Goal: Task Accomplishment & Management: Use online tool/utility

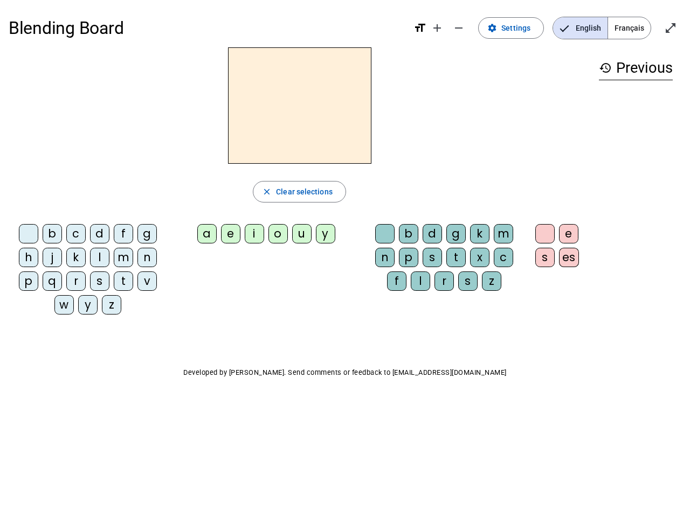
click at [438, 28] on mat-icon "add" at bounding box center [437, 28] width 13 height 13
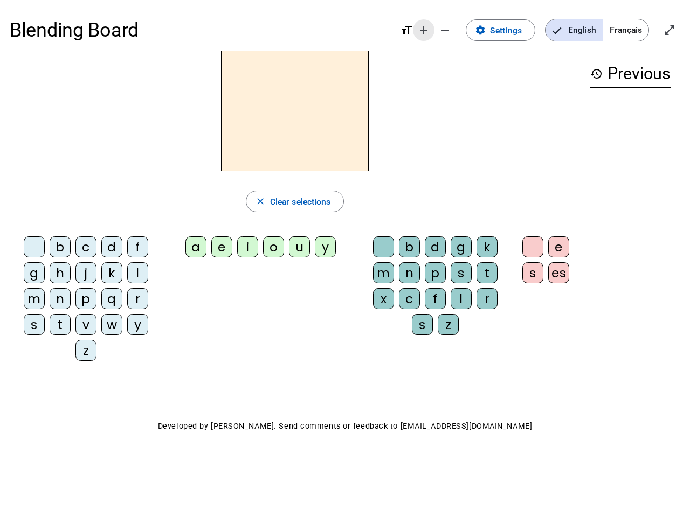
click at [459, 28] on div "Blending Board format_size add remove settings Settings English Français open_i…" at bounding box center [345, 30] width 670 height 41
click at [511, 28] on span "Settings" at bounding box center [506, 30] width 32 height 15
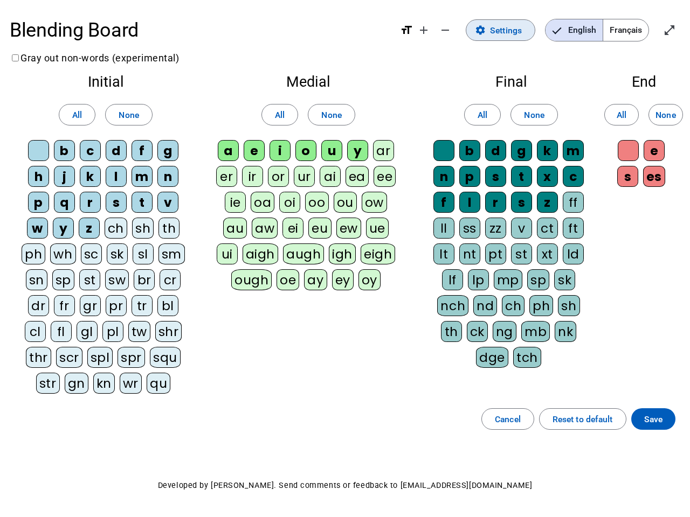
click at [580, 28] on span "English" at bounding box center [573, 30] width 57 height 22
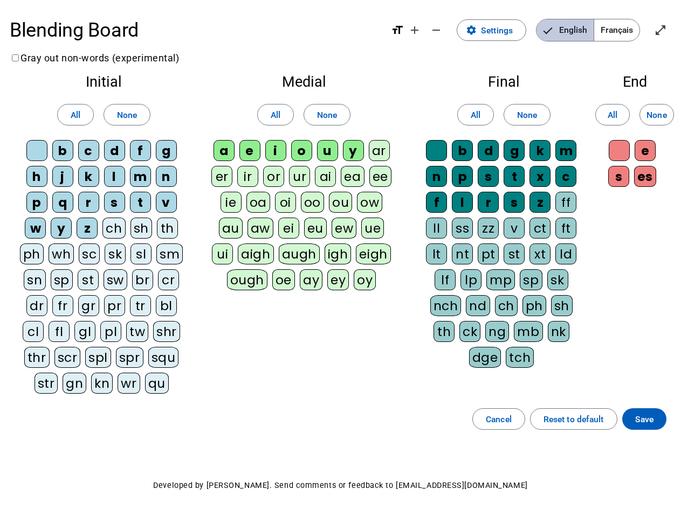
click at [629, 28] on span "Français" at bounding box center [616, 30] width 45 height 22
click at [670, 28] on span "Enter full screen" at bounding box center [660, 30] width 26 height 26
click at [299, 192] on letter-bubble "oi" at bounding box center [288, 205] width 26 height 26
click at [31, 236] on div "w" at bounding box center [35, 228] width 21 height 21
